Goal: Find specific fact: Find specific fact

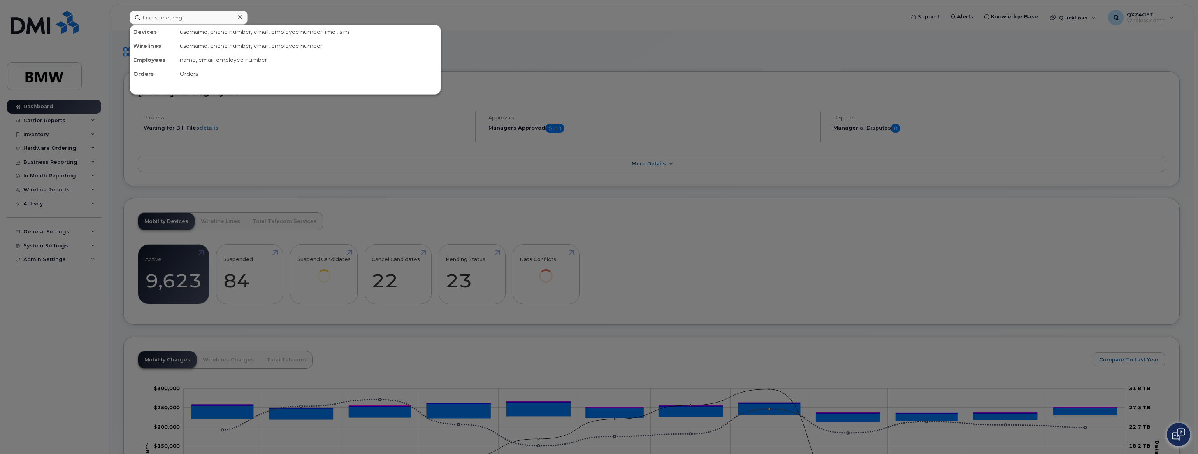
click at [158, 17] on input at bounding box center [189, 18] width 118 height 14
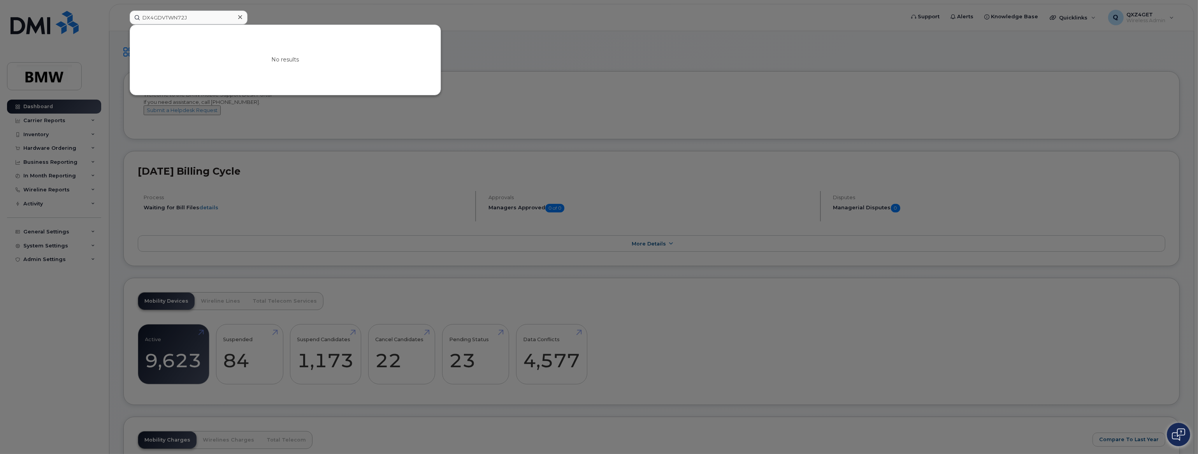
drag, startPoint x: 197, startPoint y: 19, endPoint x: 111, endPoint y: 19, distance: 85.2
click at [123, 19] on div "DX4GDVTWN72J No results" at bounding box center [514, 18] width 782 height 14
type input "DX4GDVTWN72J"
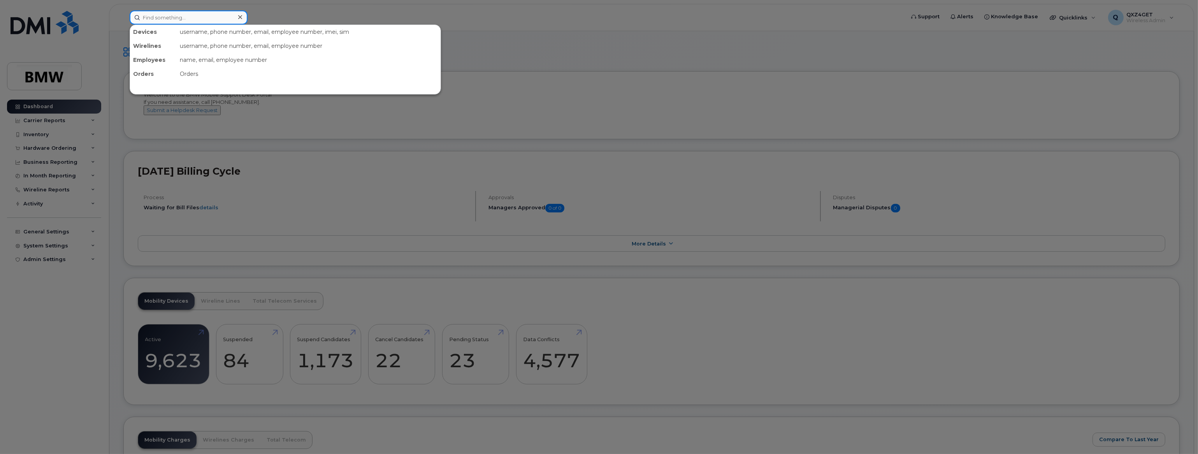
click at [199, 14] on input at bounding box center [189, 18] width 118 height 14
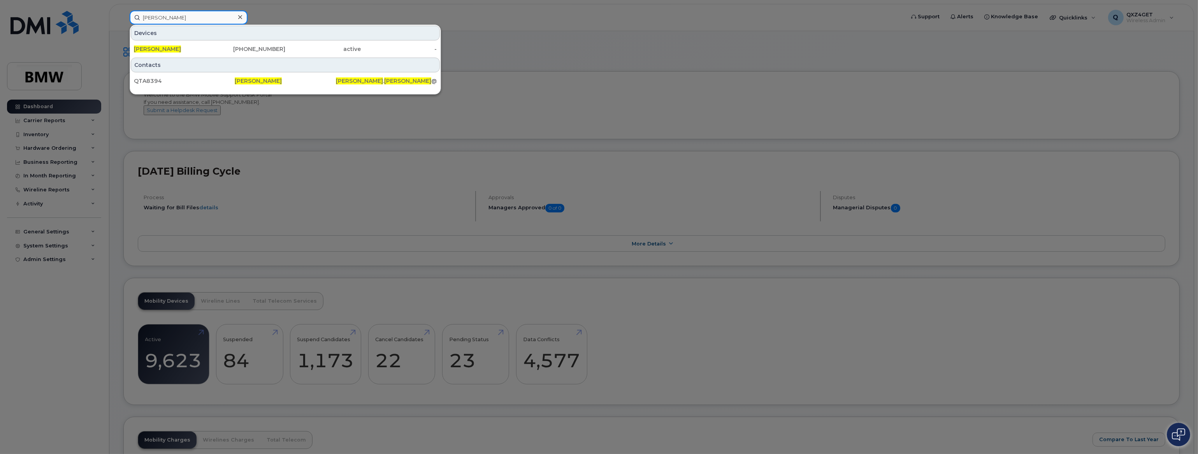
type input "Ryan carr"
